Goal: Task Accomplishment & Management: Complete application form

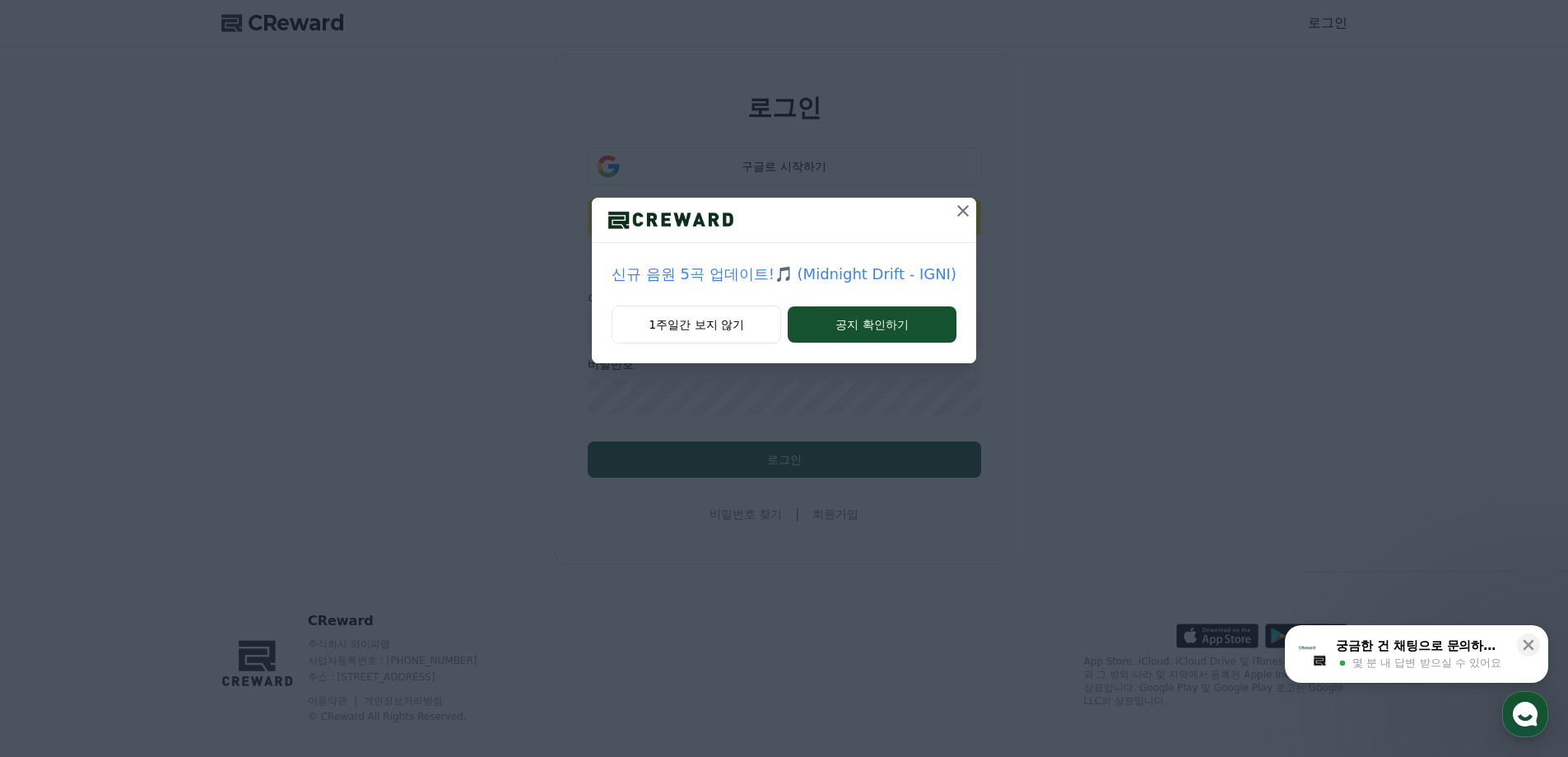
click at [151, 260] on div "신규 음원 5곡 업데이트!🎵 (Midnight Drift - IGNI) 1주일간 보지 않기 공지 확인하기" at bounding box center [784, 194] width 1568 height 389
click at [959, 211] on icon at bounding box center [963, 211] width 12 height 12
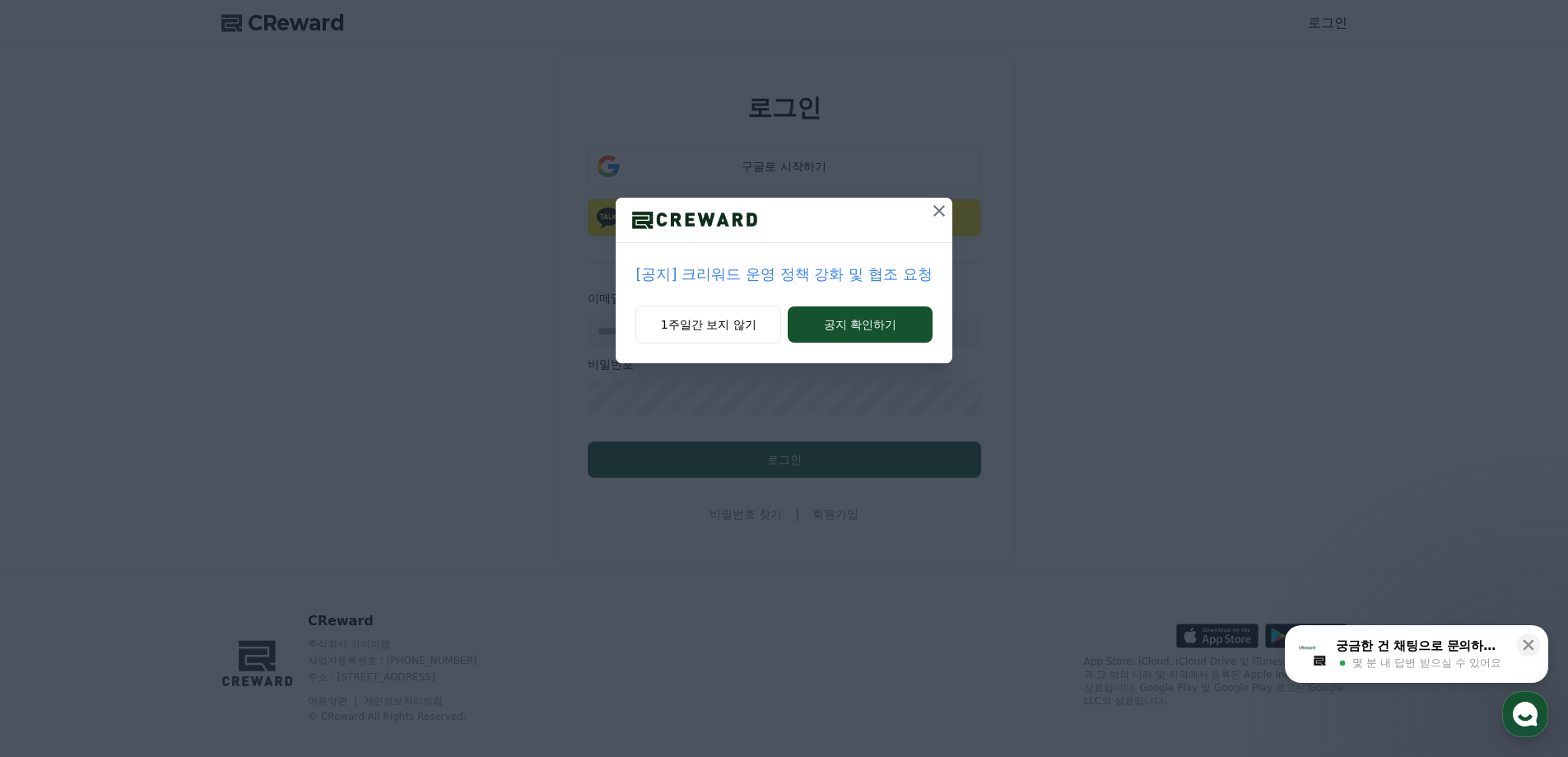
click at [938, 215] on icon at bounding box center [940, 211] width 20 height 20
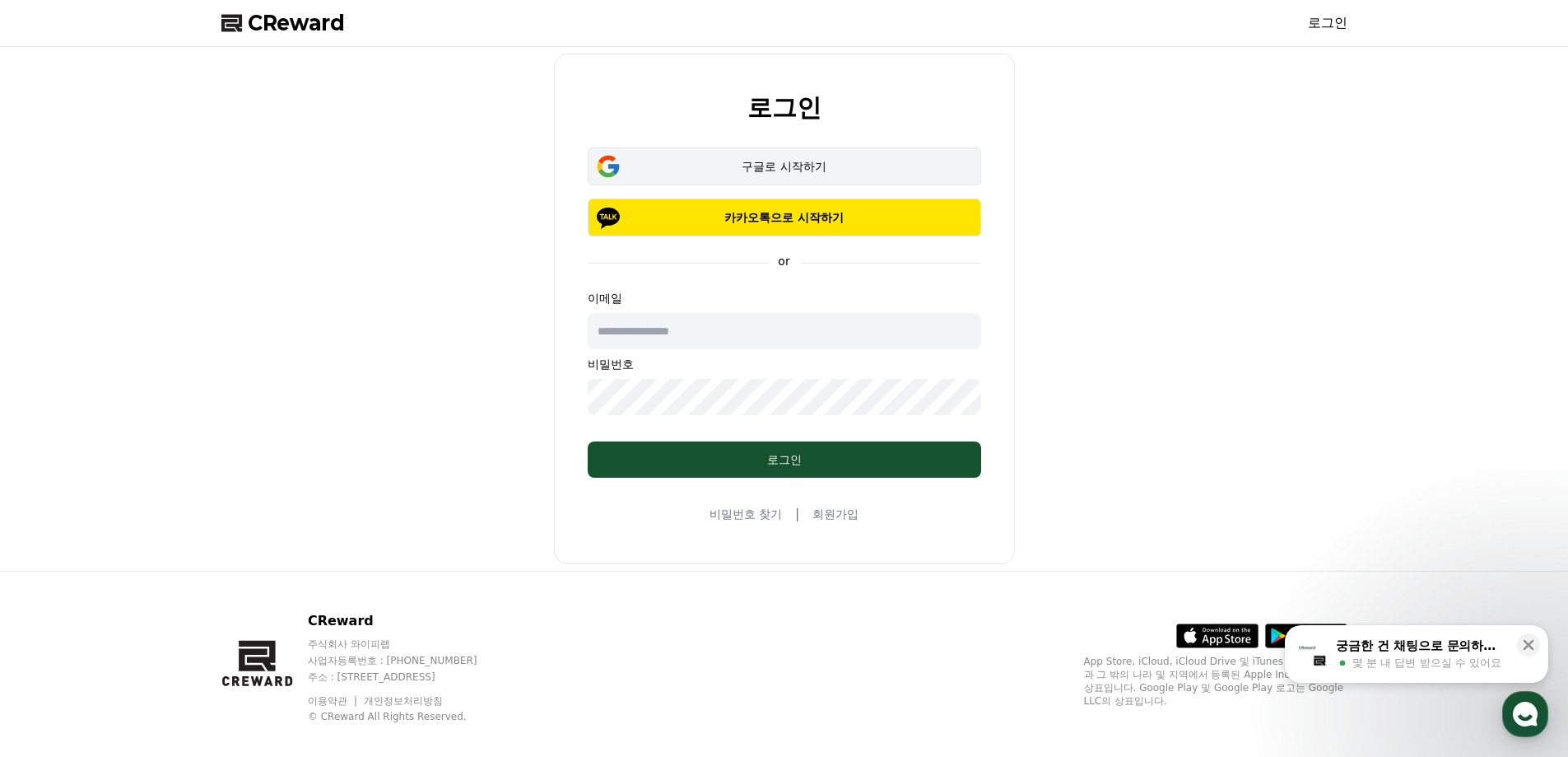
click at [814, 170] on div "구글로 시작하기" at bounding box center [784, 166] width 346 height 16
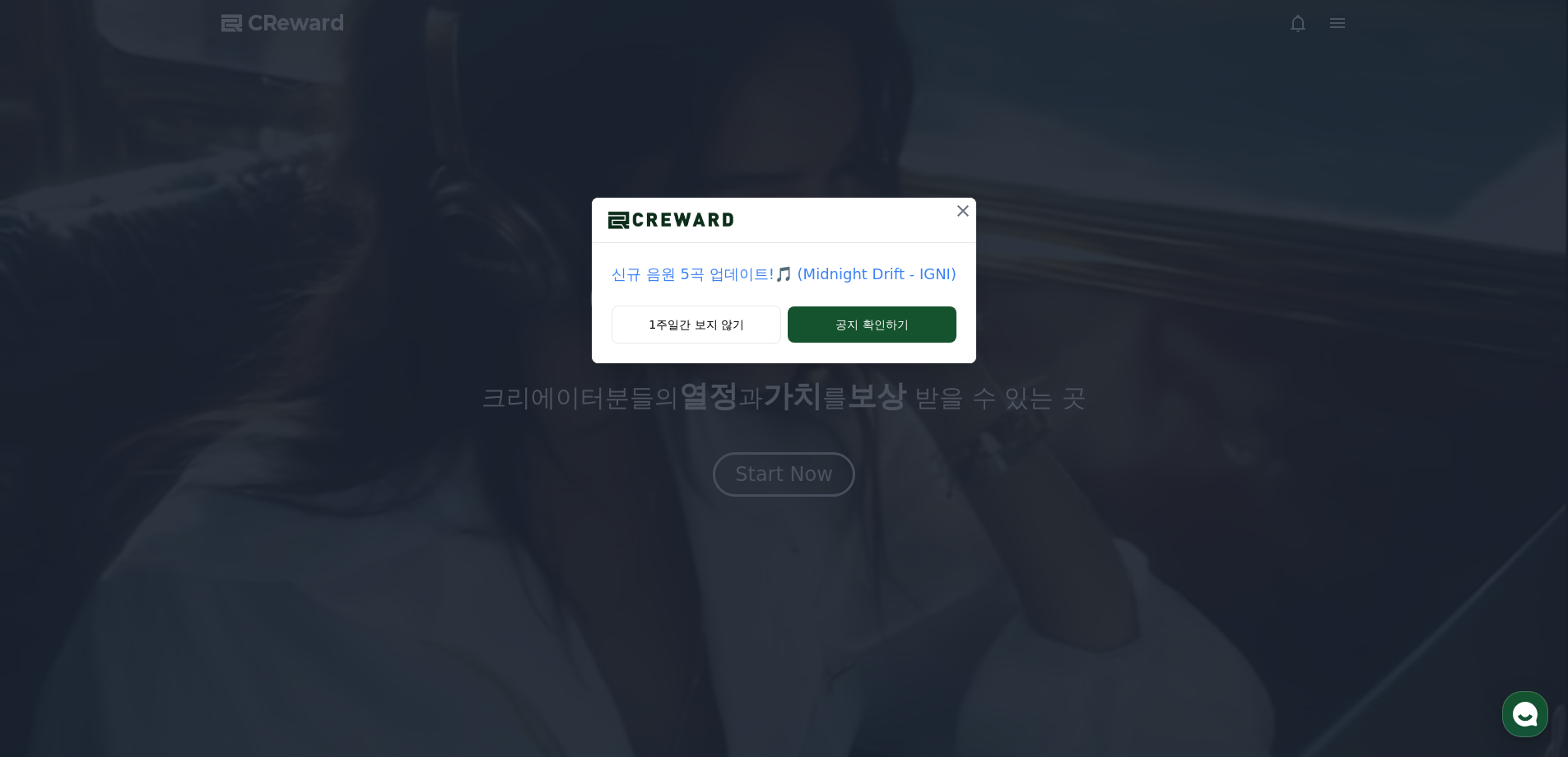
click at [957, 213] on icon at bounding box center [963, 211] width 12 height 12
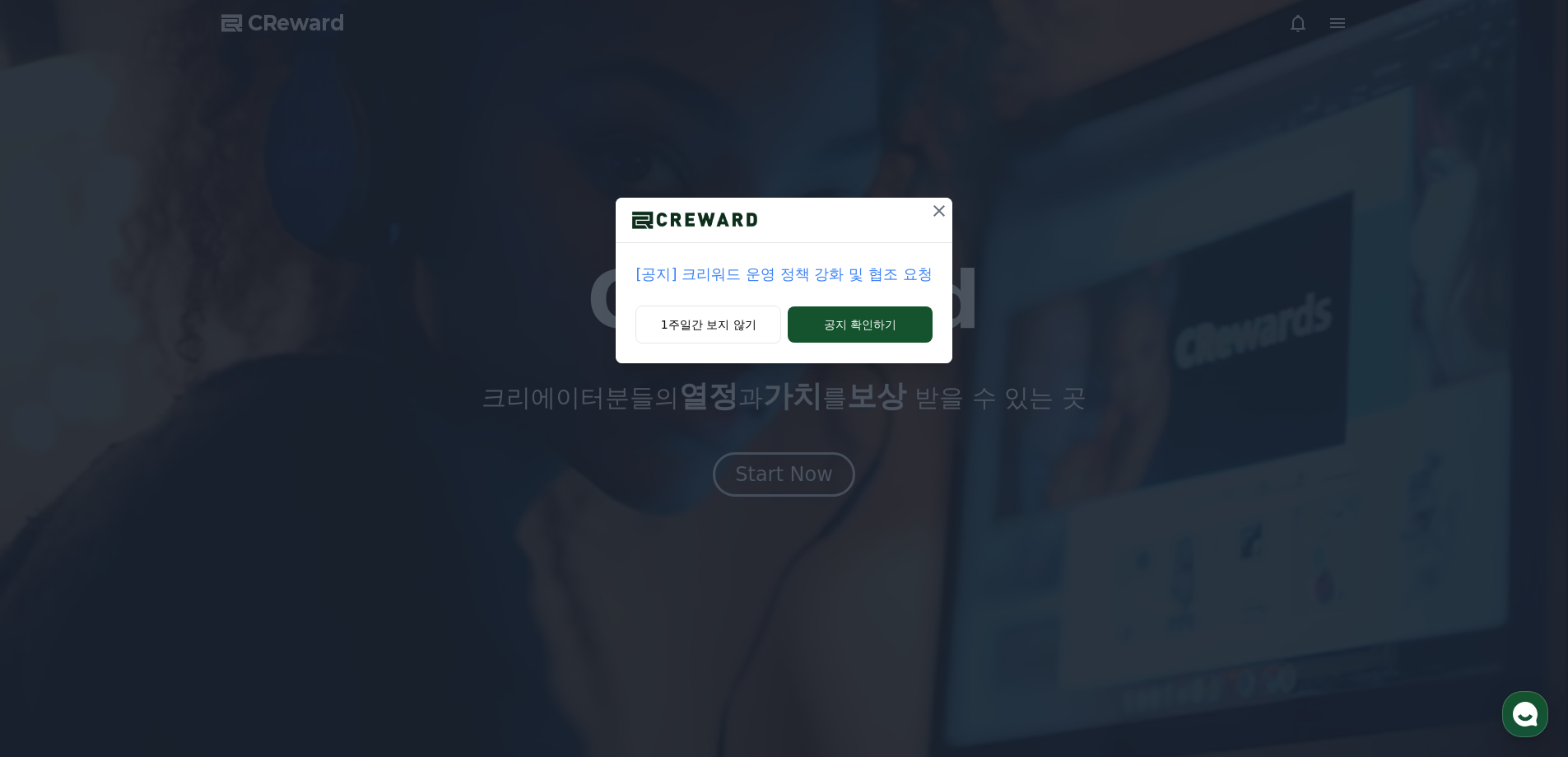
click at [957, 209] on div "[공지] 크리워드 운영 정책 강화 및 협조 요청 1주일간 보지 않기 공지 확인하기" at bounding box center [784, 194] width 1568 height 389
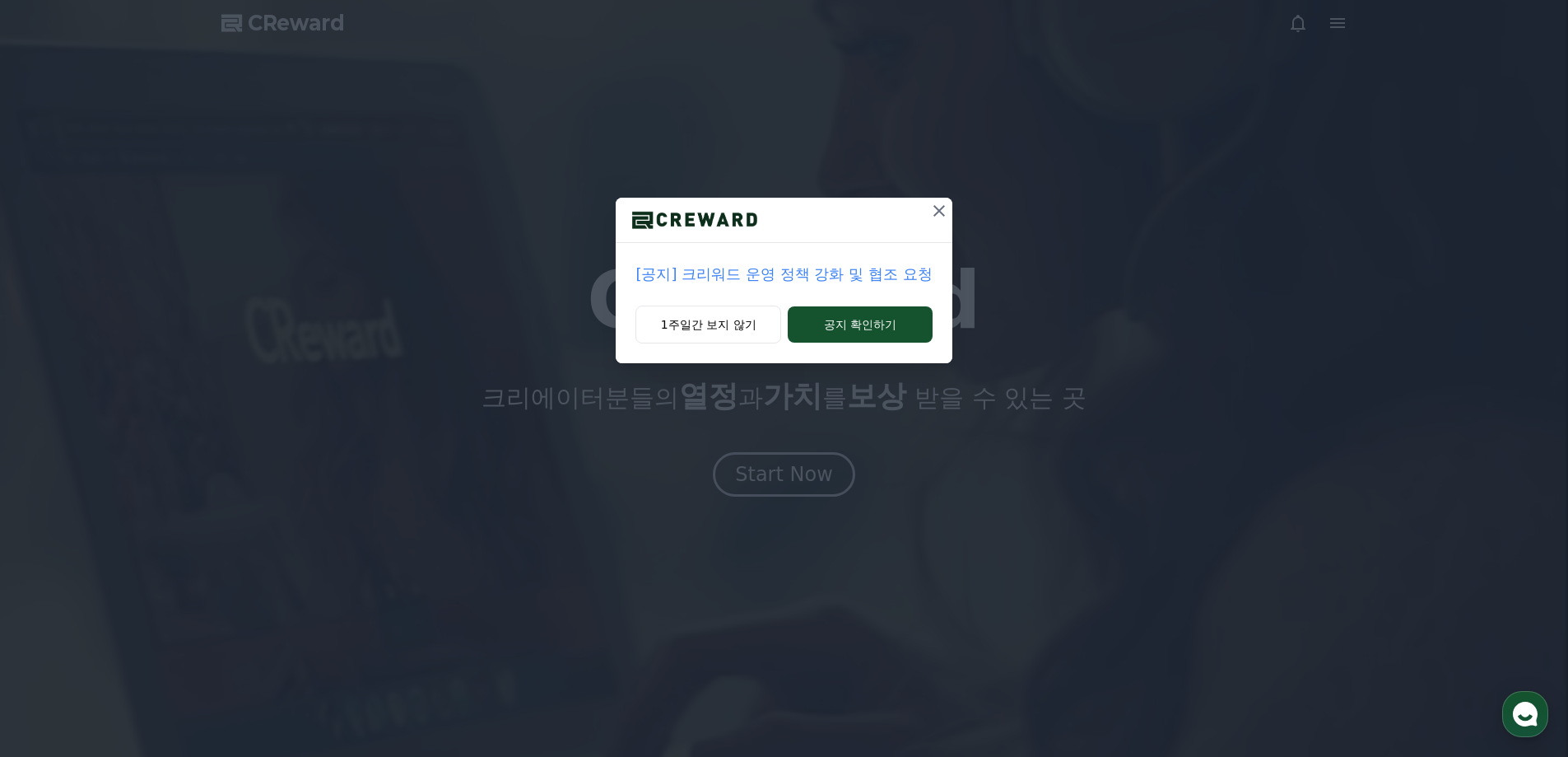
click at [939, 210] on icon at bounding box center [939, 211] width 12 height 12
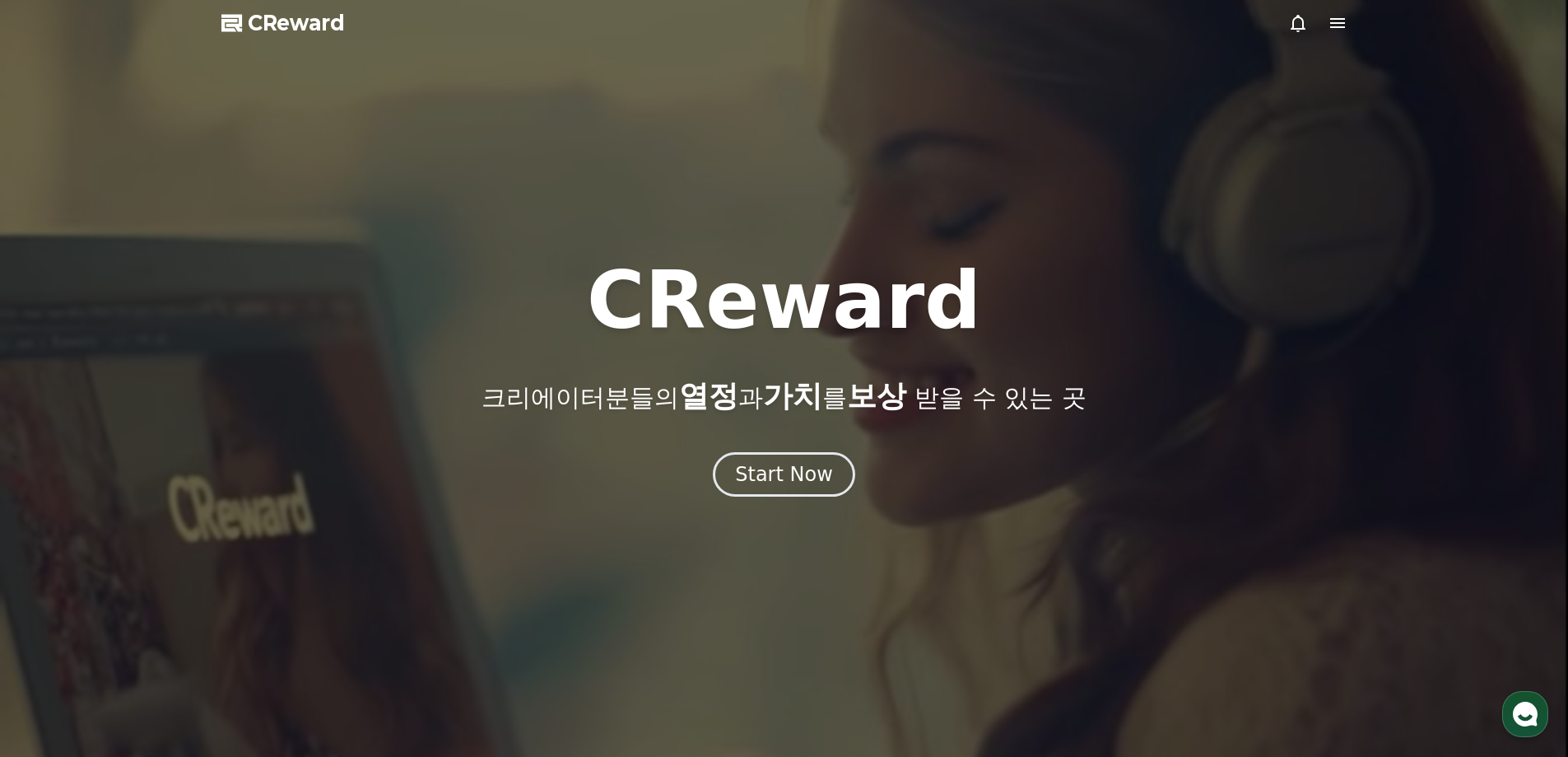
click at [1326, 21] on div at bounding box center [1317, 23] width 59 height 20
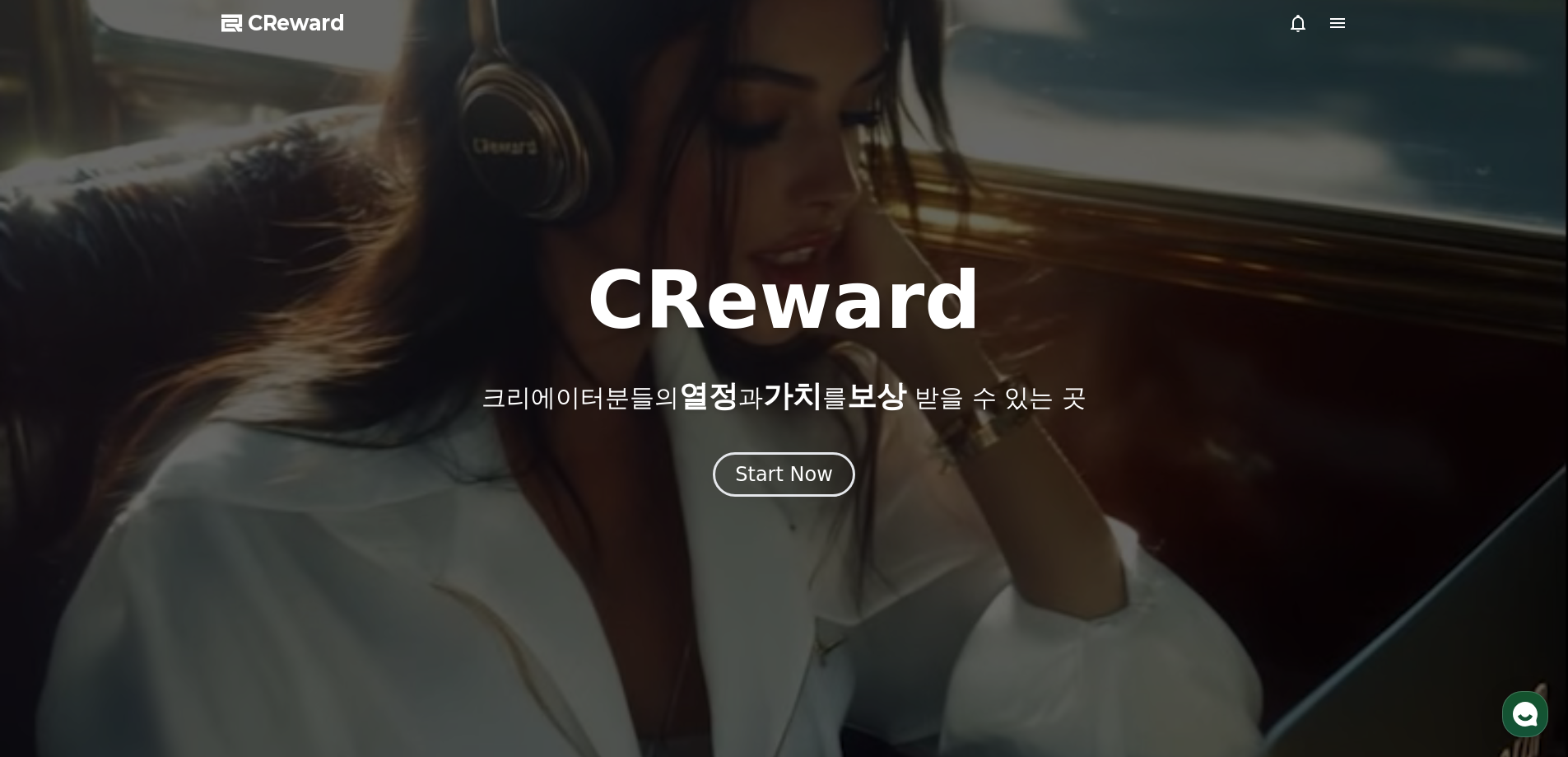
click at [1334, 25] on icon at bounding box center [1338, 23] width 20 height 20
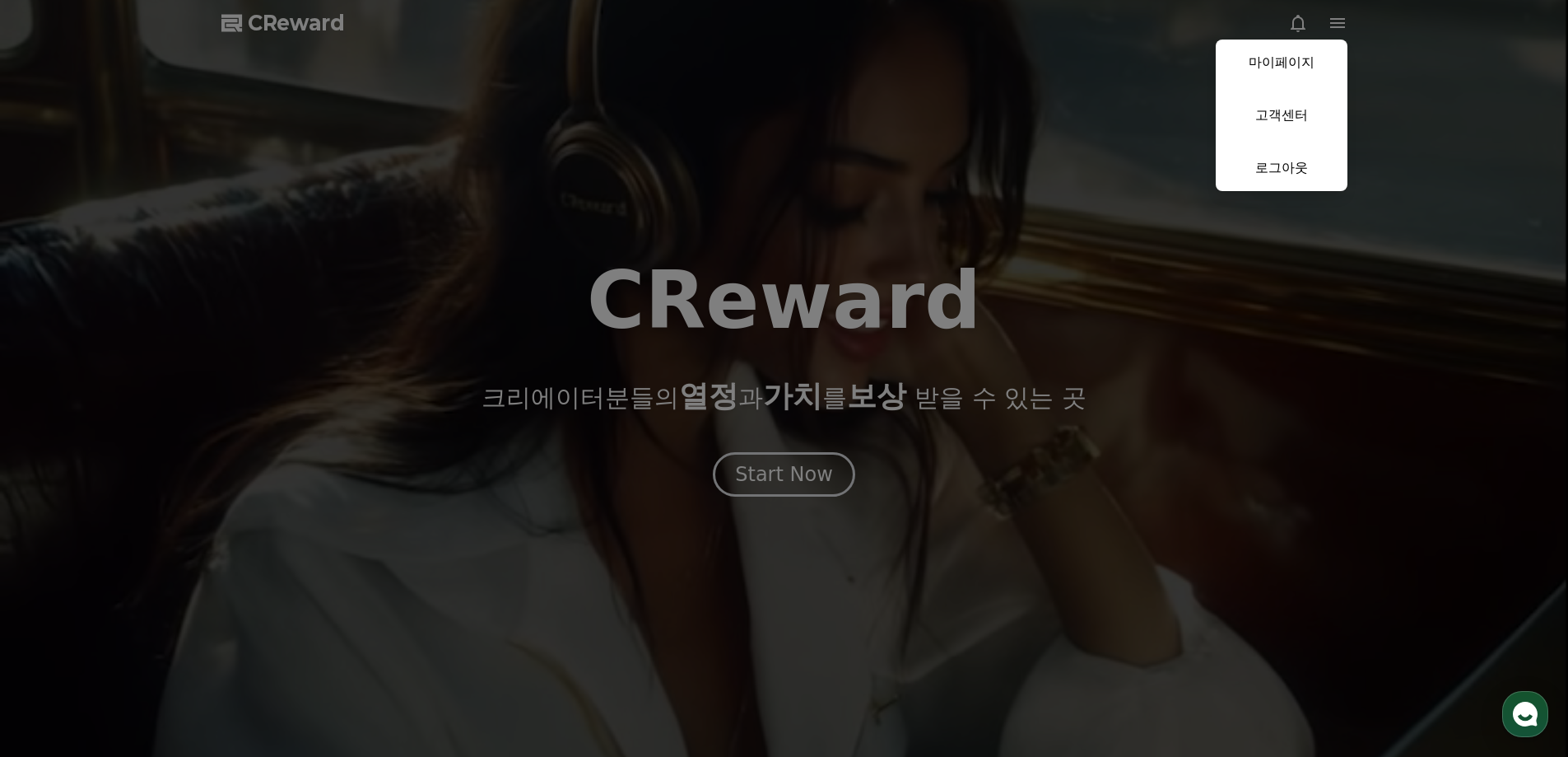
click at [1281, 64] on link "마이페이지" at bounding box center [1282, 62] width 132 height 47
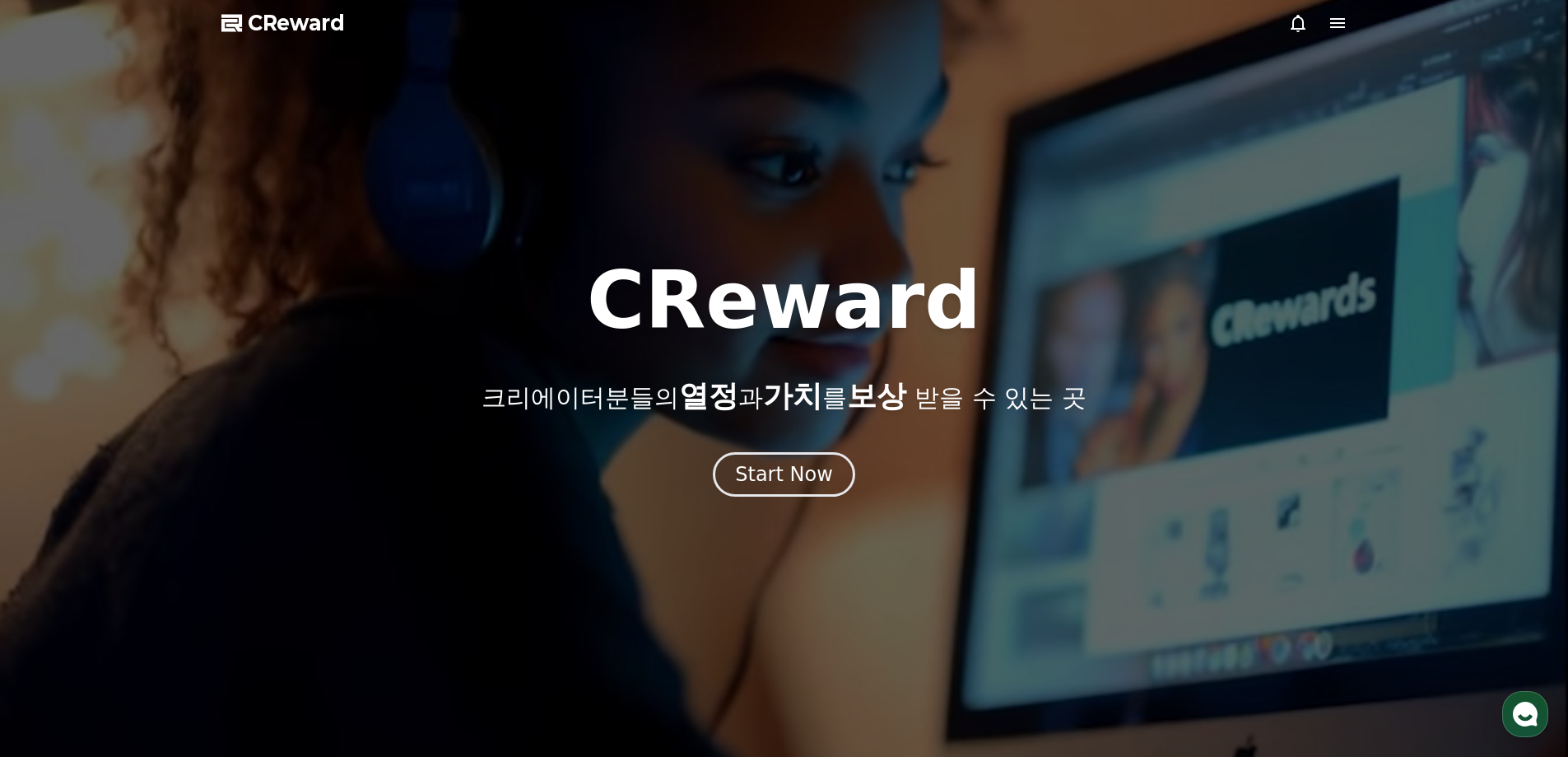
select select "**********"
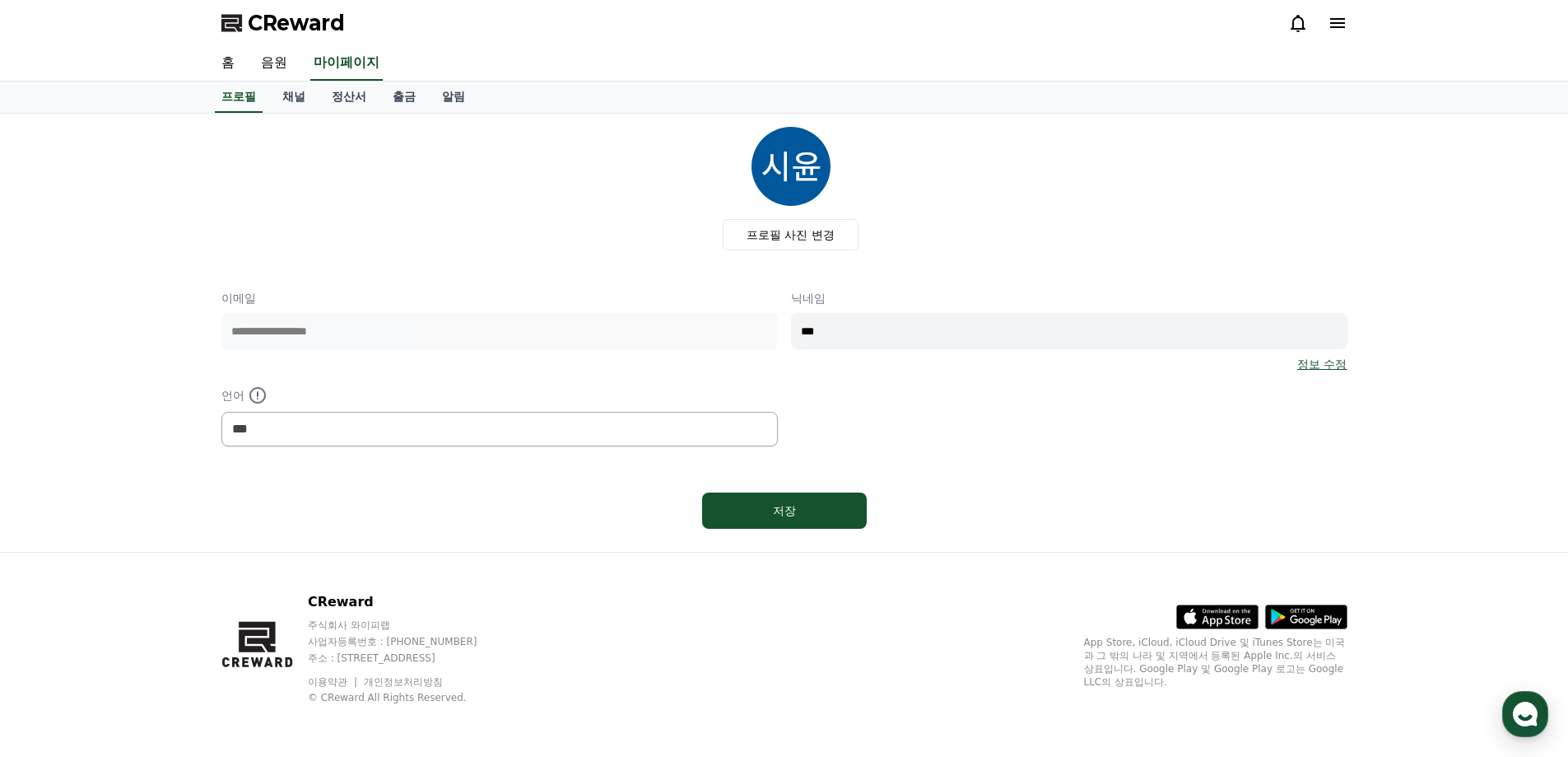
click at [880, 329] on input "***" at bounding box center [1069, 331] width 557 height 36
click at [265, 53] on link "음원" at bounding box center [274, 64] width 53 height 35
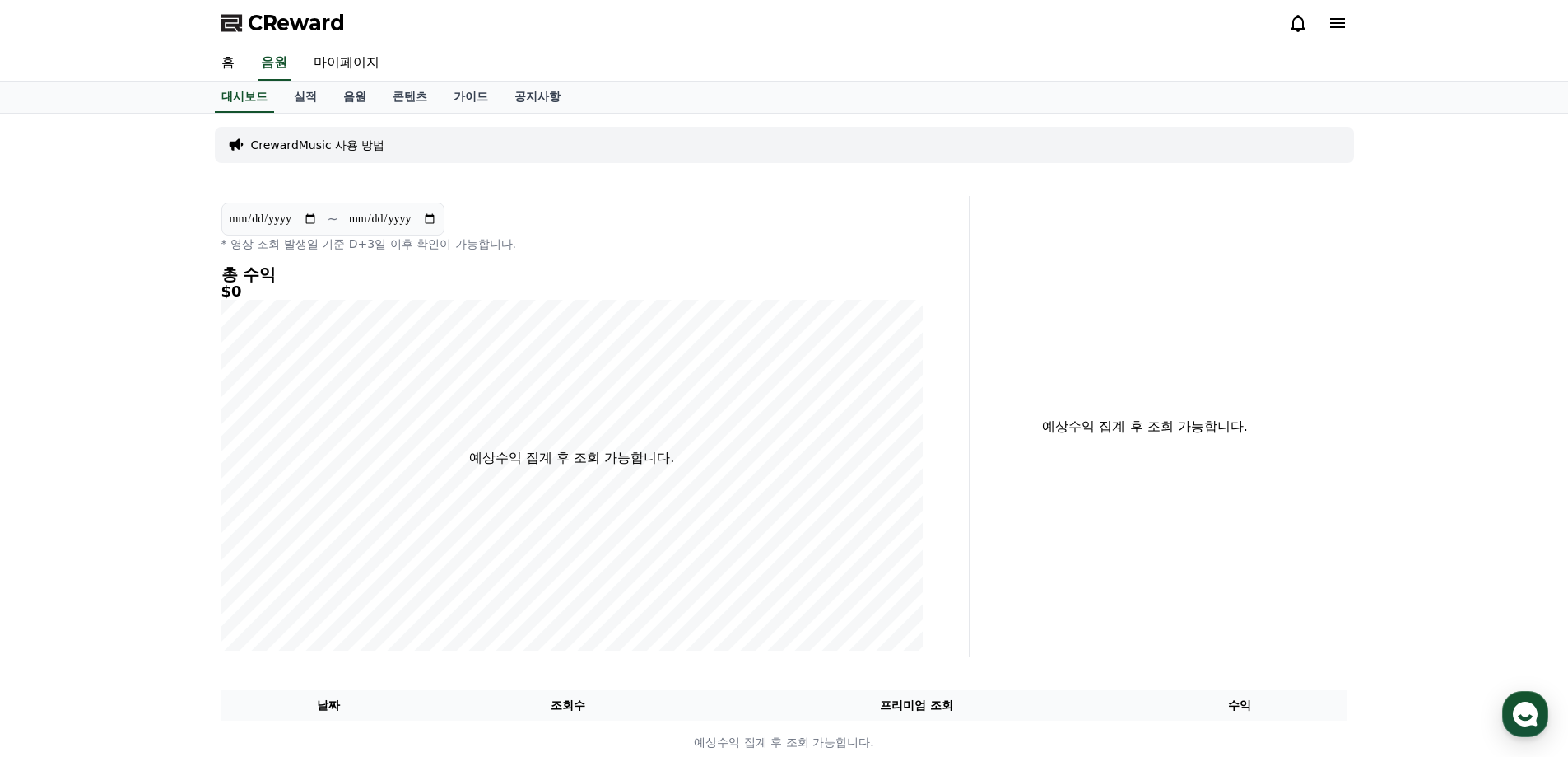
click at [1344, 16] on icon at bounding box center [1338, 23] width 20 height 20
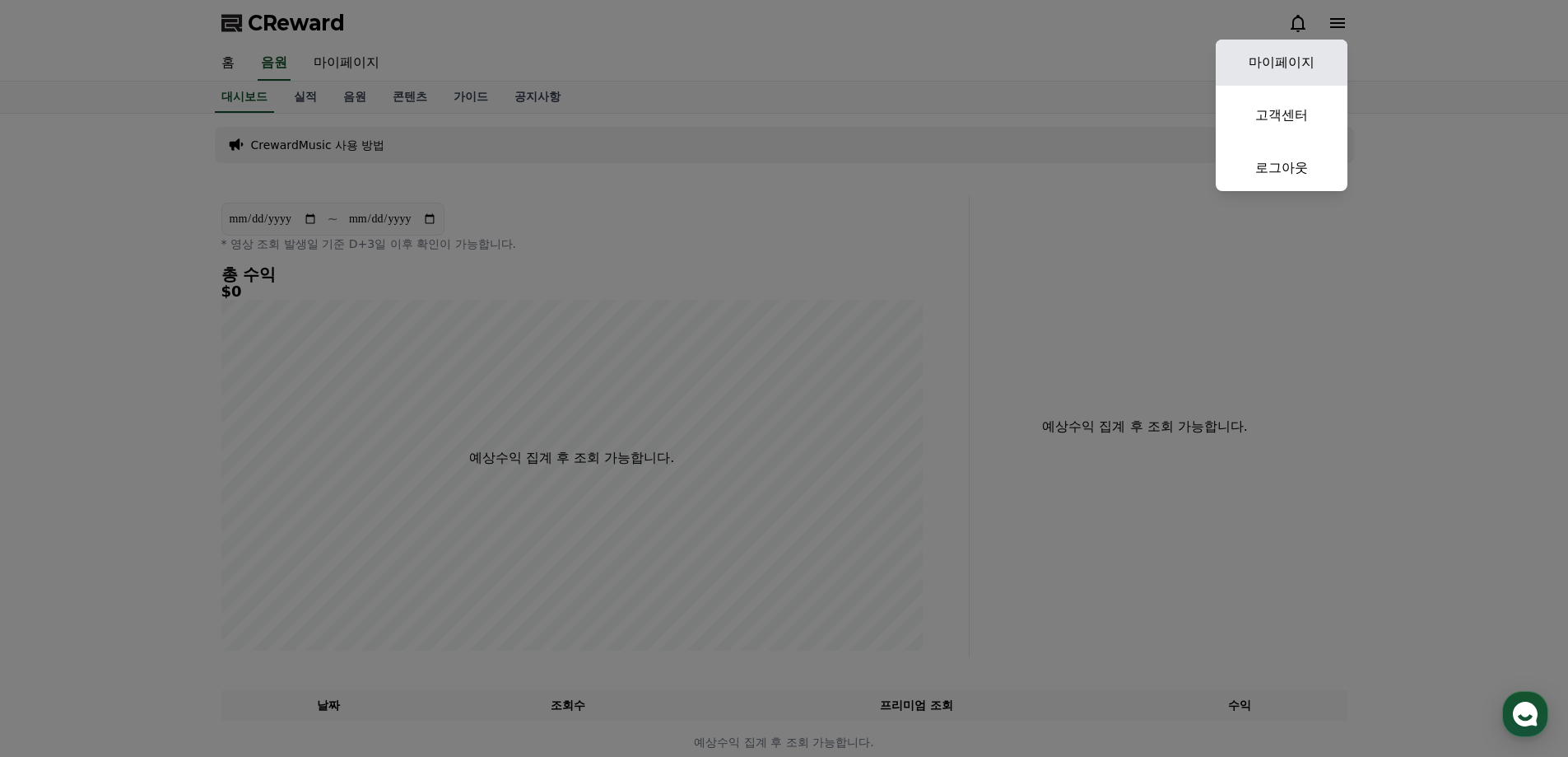
click at [1272, 66] on link "마이페이지" at bounding box center [1282, 62] width 132 height 47
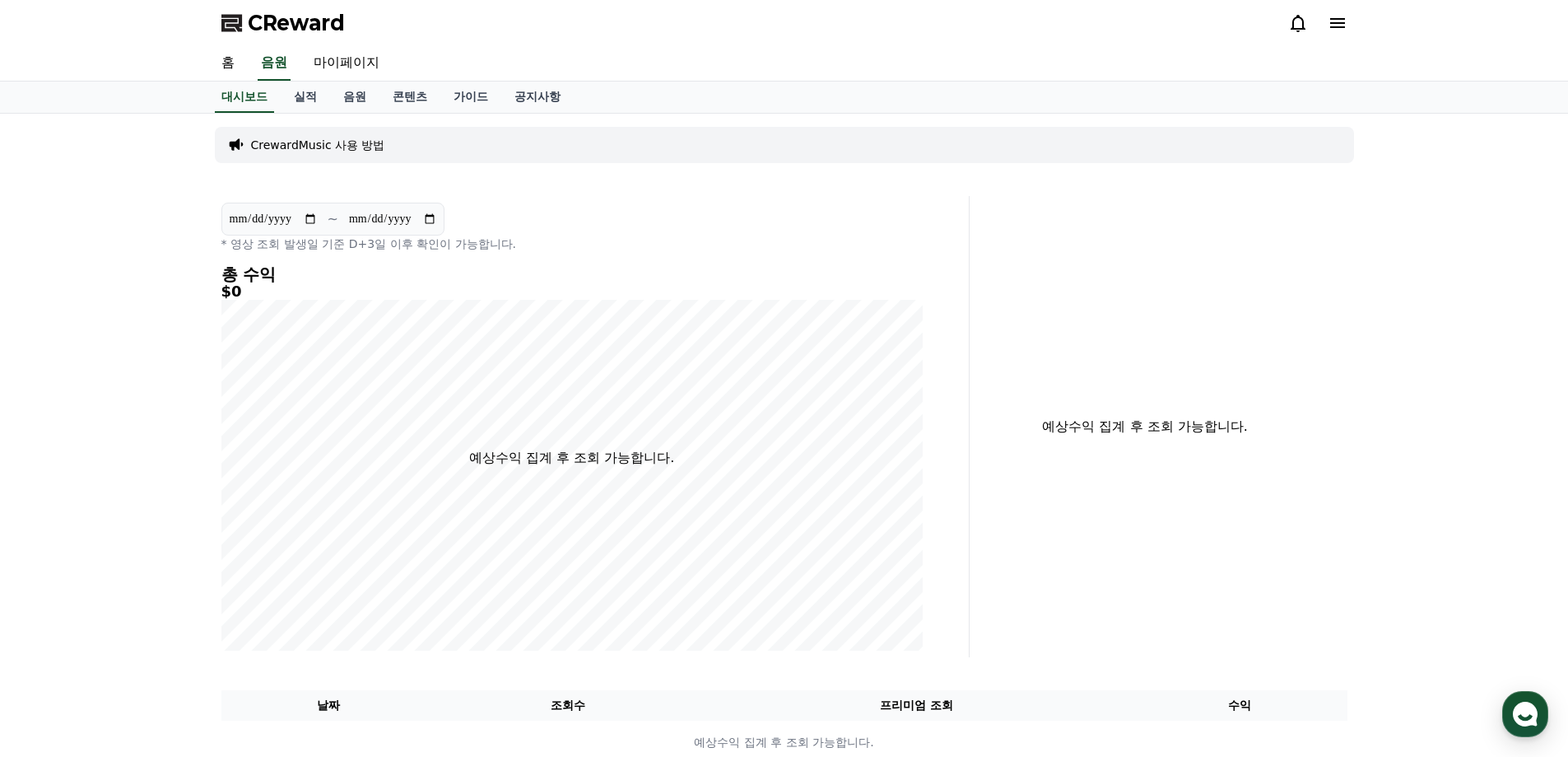
select select "**********"
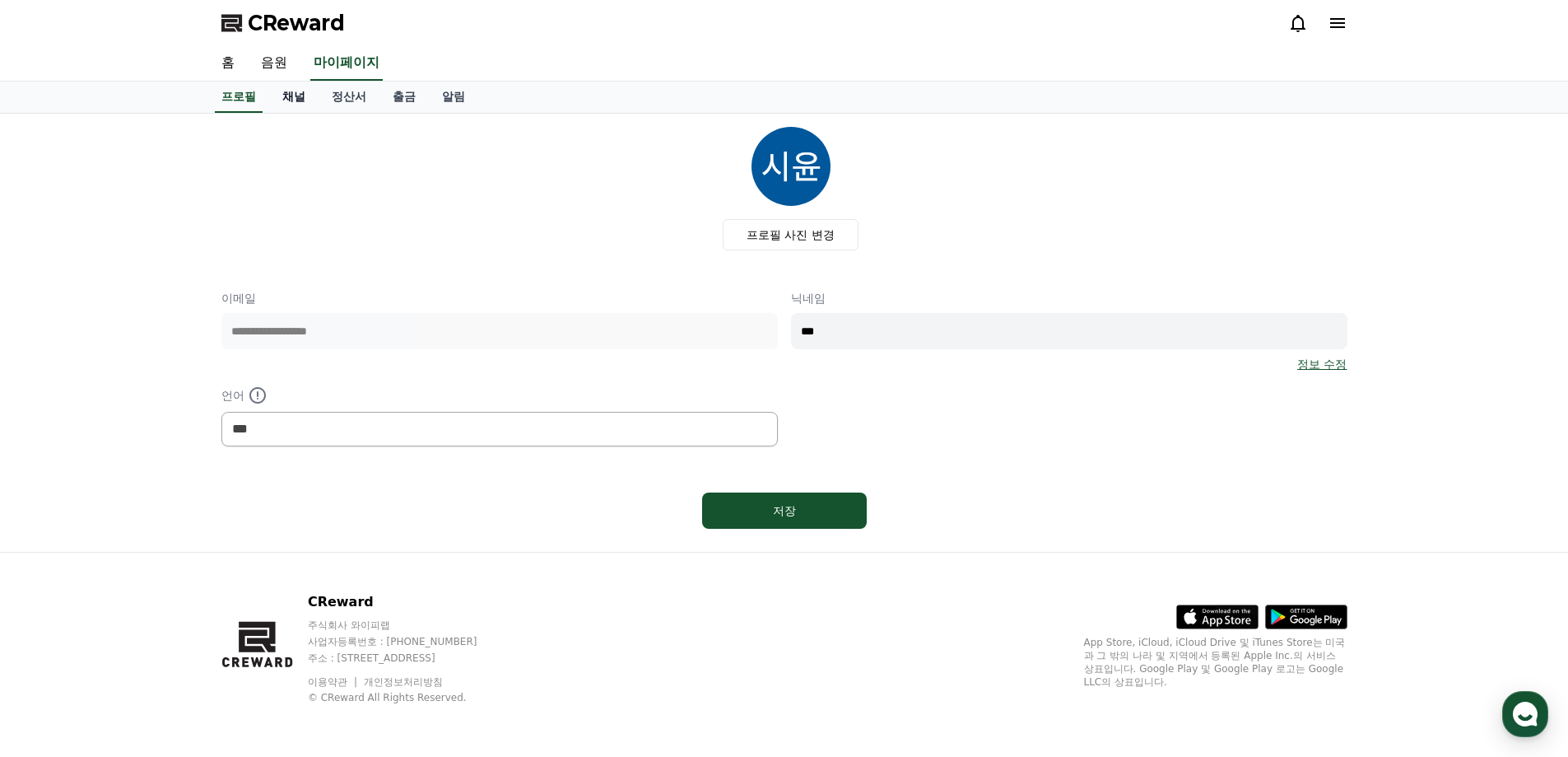
click at [297, 94] on link "채널" at bounding box center [294, 97] width 49 height 31
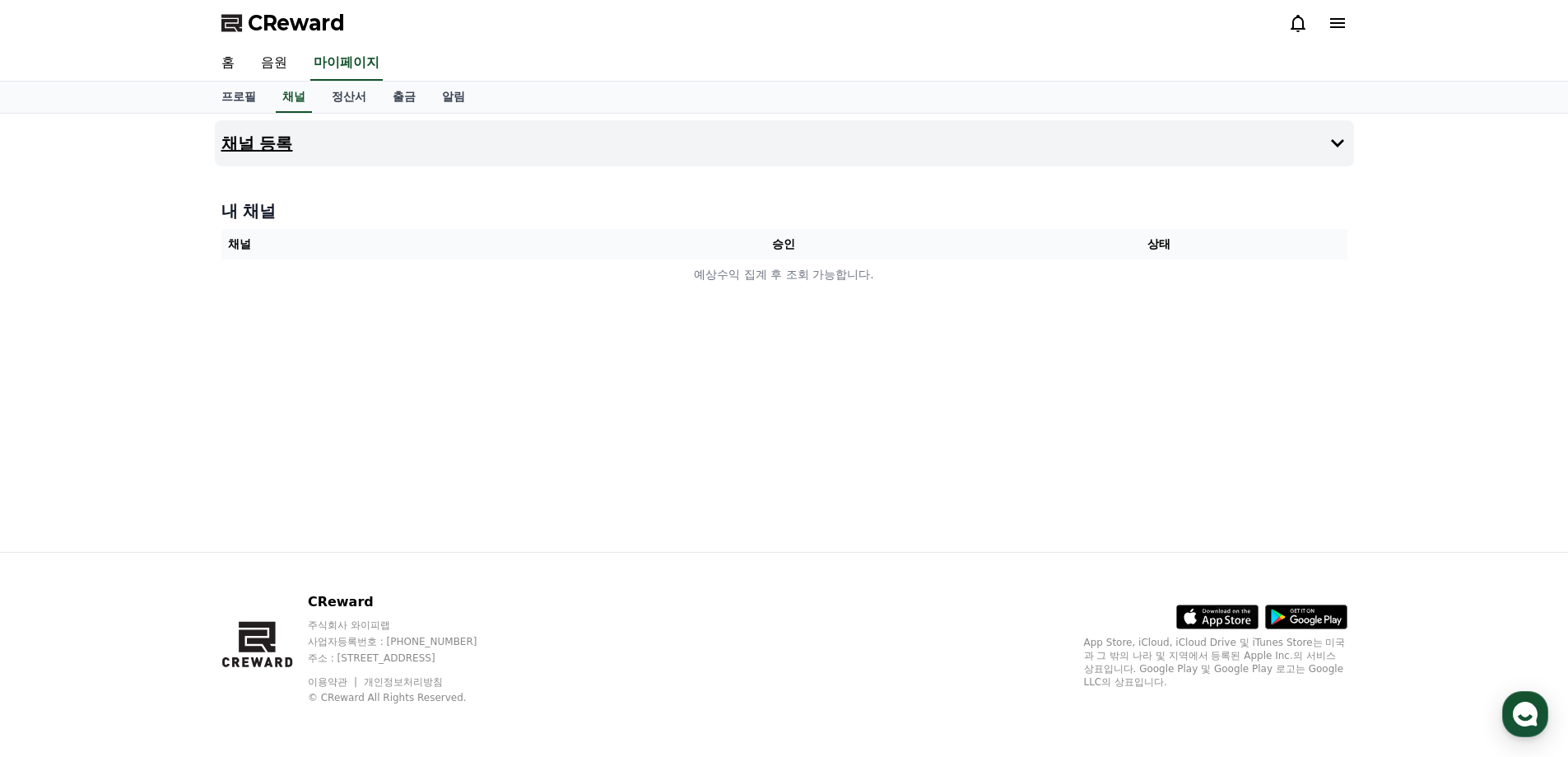
click at [292, 140] on h4 "채널 등록" at bounding box center [257, 143] width 72 height 18
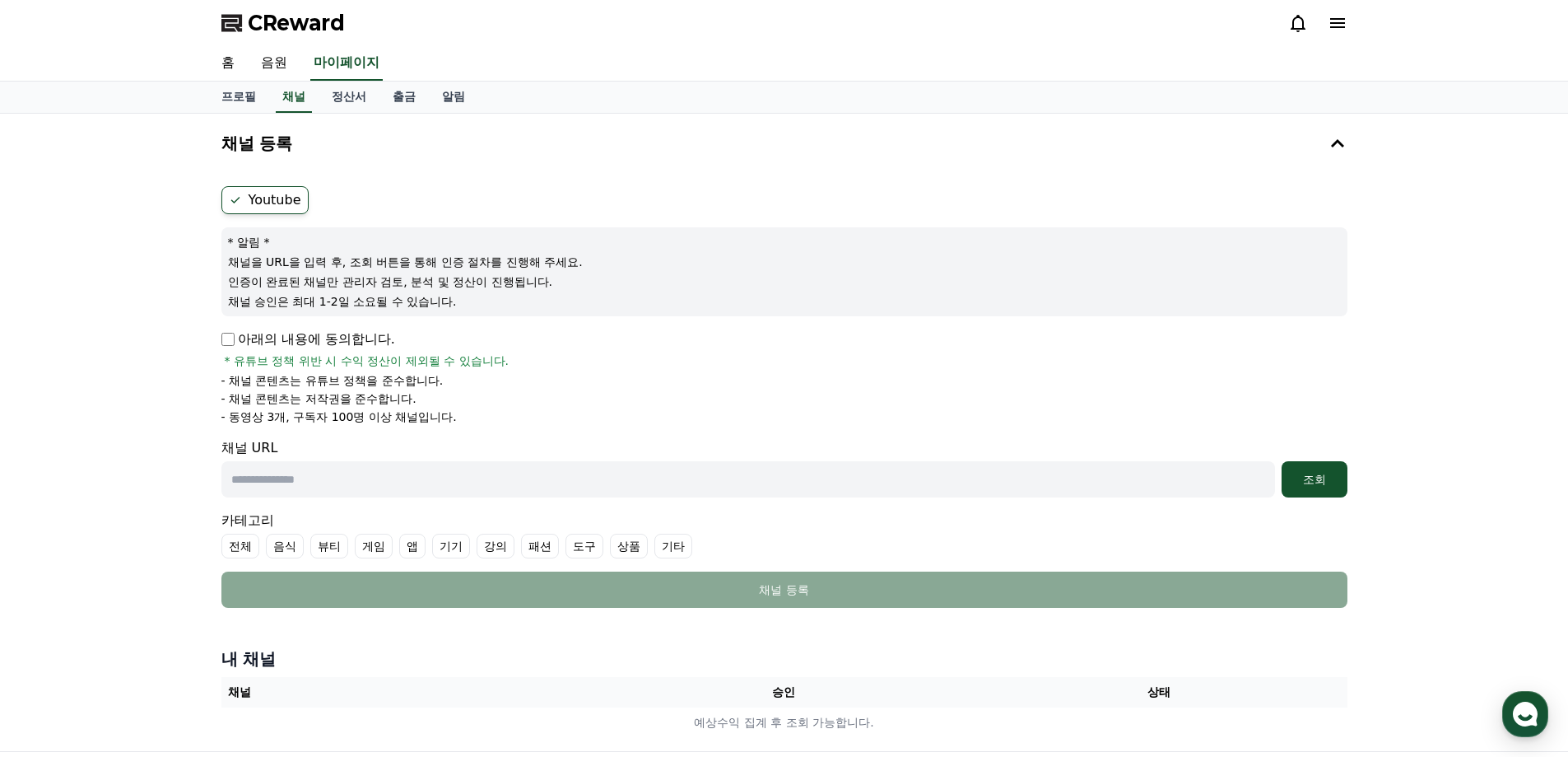
scroll to position [82, 0]
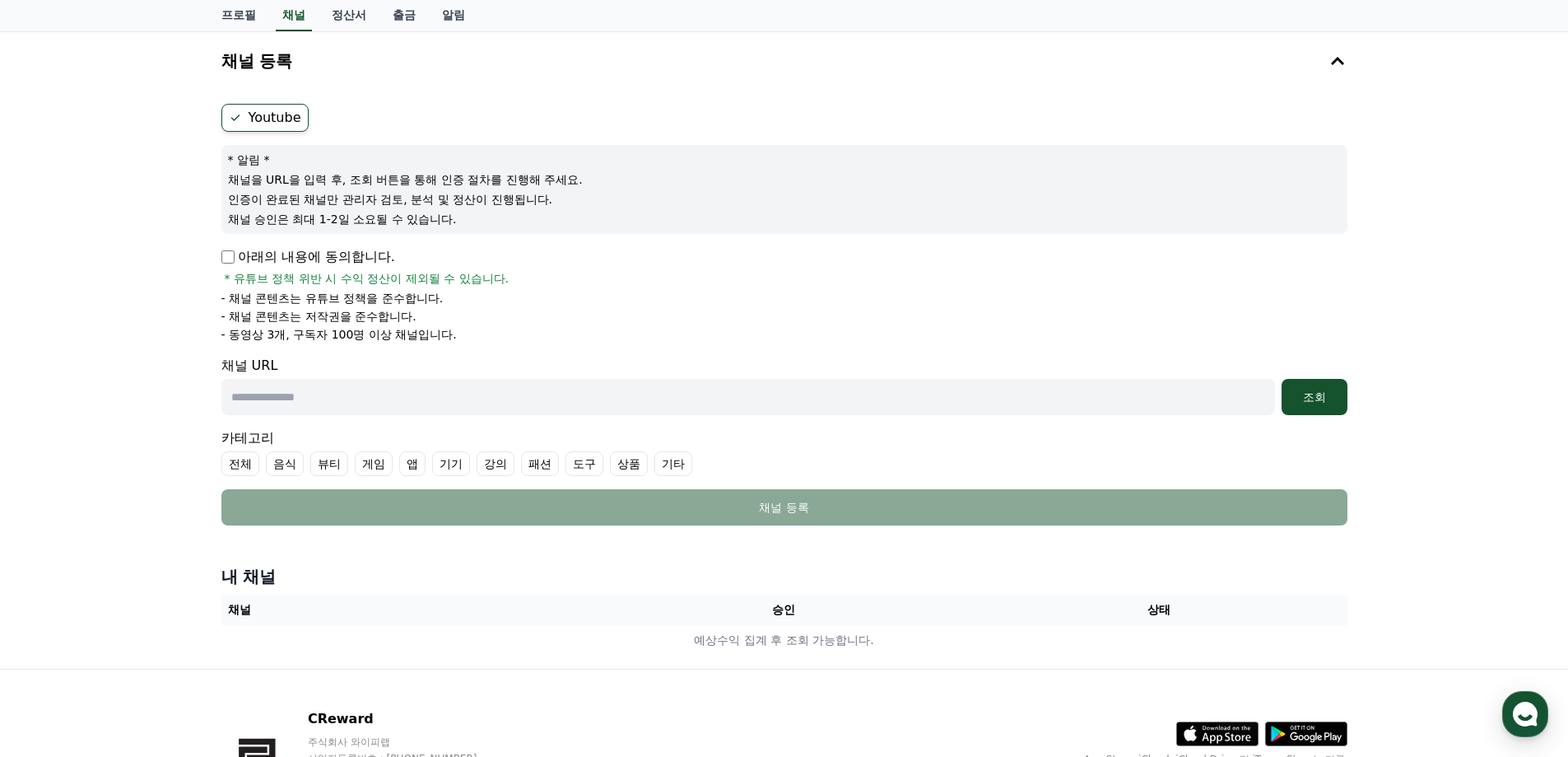
drag, startPoint x: 232, startPoint y: 333, endPoint x: 388, endPoint y: 334, distance: 156.0
click at [388, 334] on p "- 동영상 3개, 구독자 100명 이상 채널입니다." at bounding box center [339, 335] width 235 height 16
copy p "동영상 3개, 구독자 100명 이상"
click at [156, 263] on div "채널 등록 Youtube * 알림 * 채널을 URL을 입력 후, 조회 버튼을 통해 인증 절차를 진행해 주세요. 인증이 완료된 채널만 관리자 검…" at bounding box center [784, 349] width 1568 height 638
